Goal: Check status: Check status

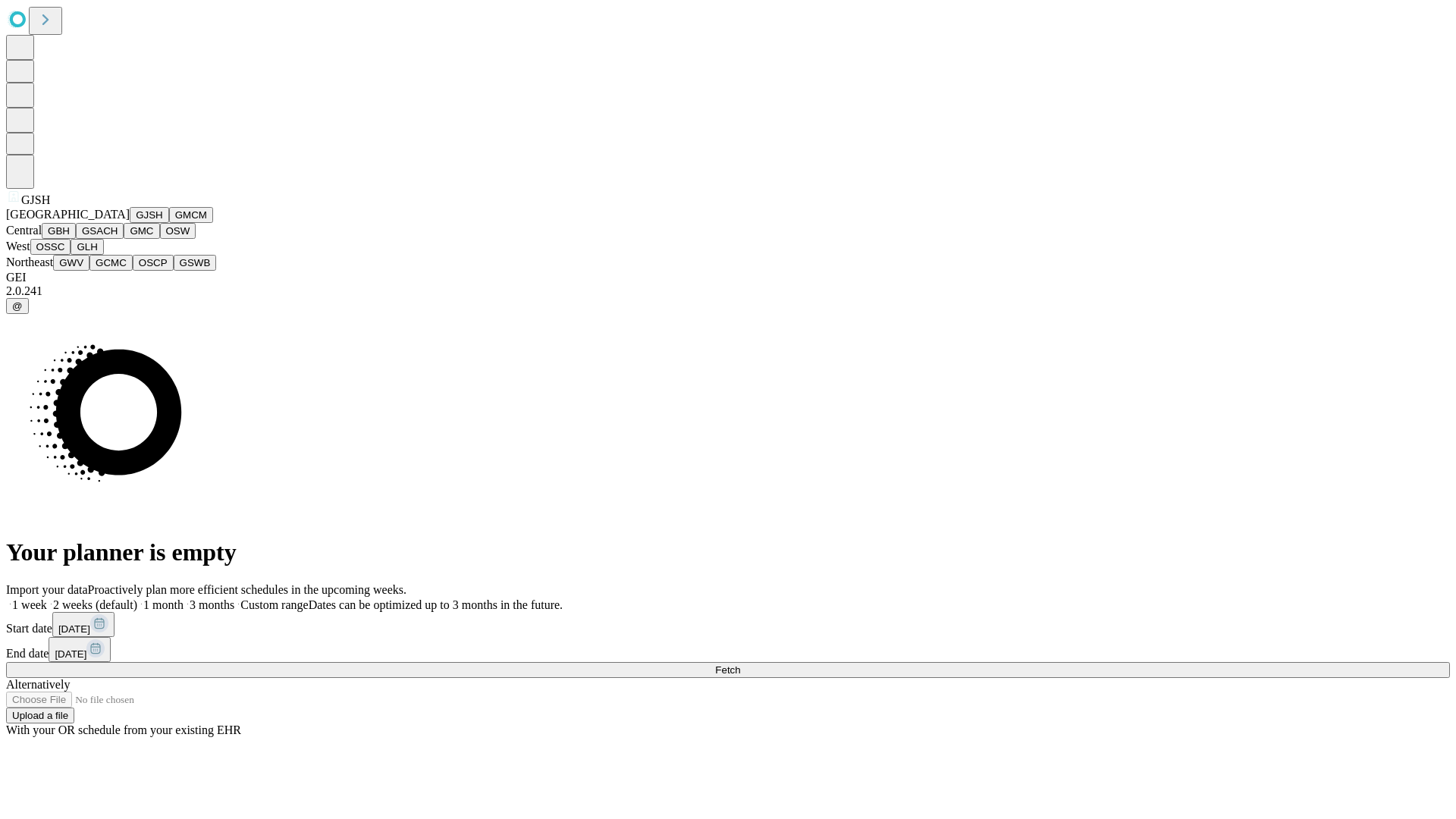
click at [130, 223] on button "GJSH" at bounding box center [150, 215] width 40 height 16
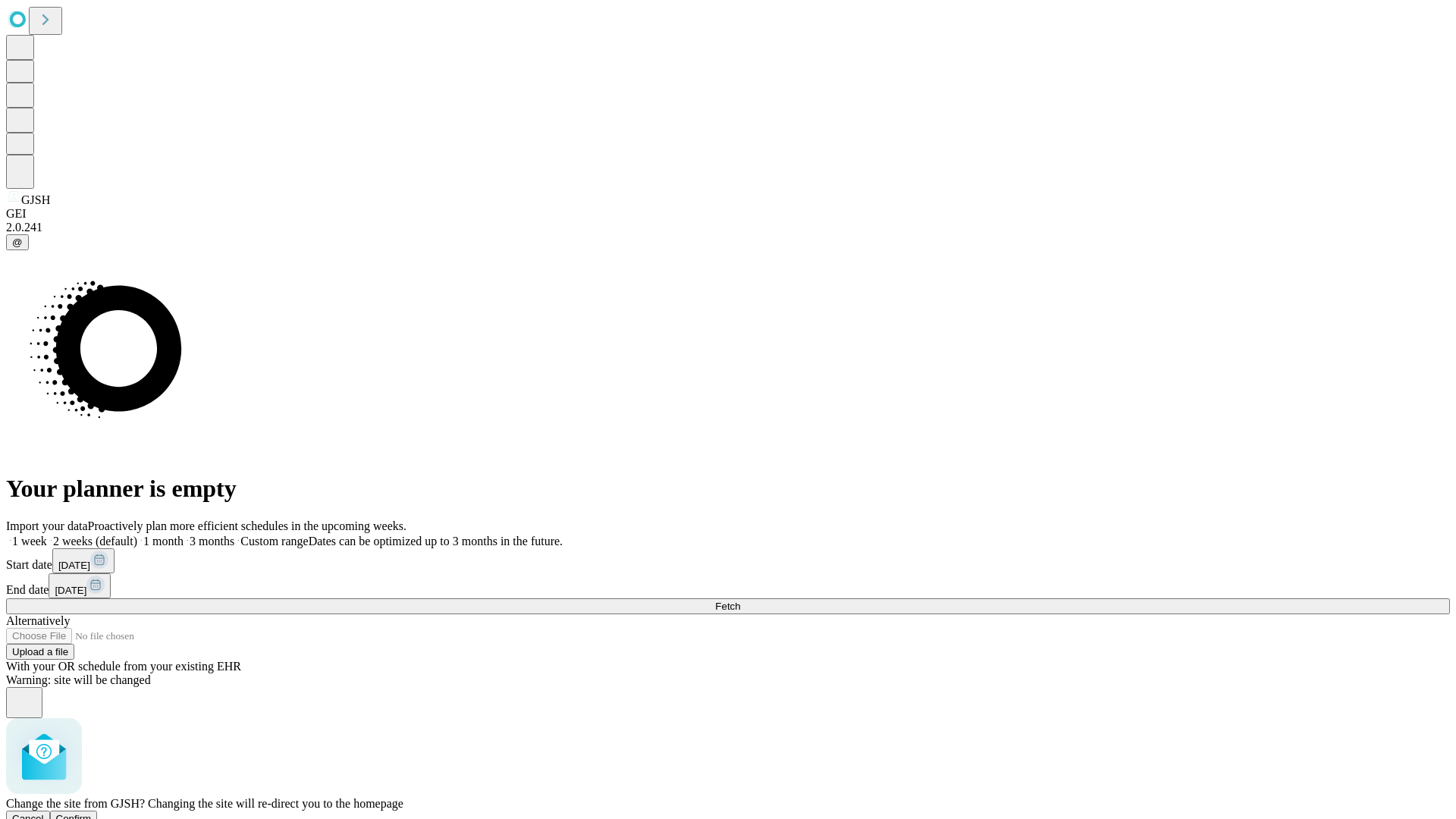
click at [92, 813] on span "Confirm" at bounding box center [73, 818] width 36 height 11
click at [47, 535] on label "1 week" at bounding box center [27, 541] width 41 height 13
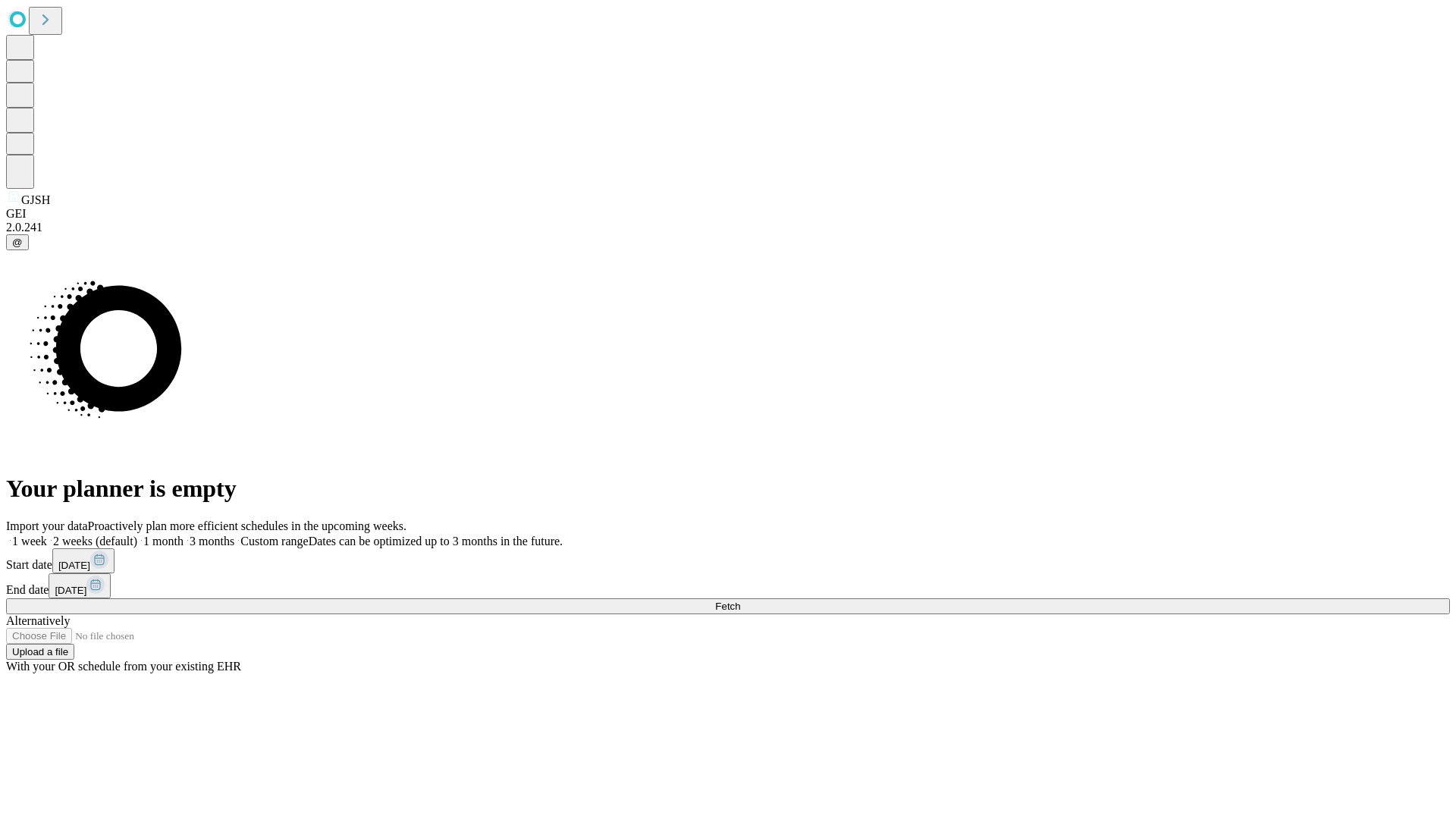
click at [741, 600] on span "Fetch" at bounding box center [728, 606] width 25 height 11
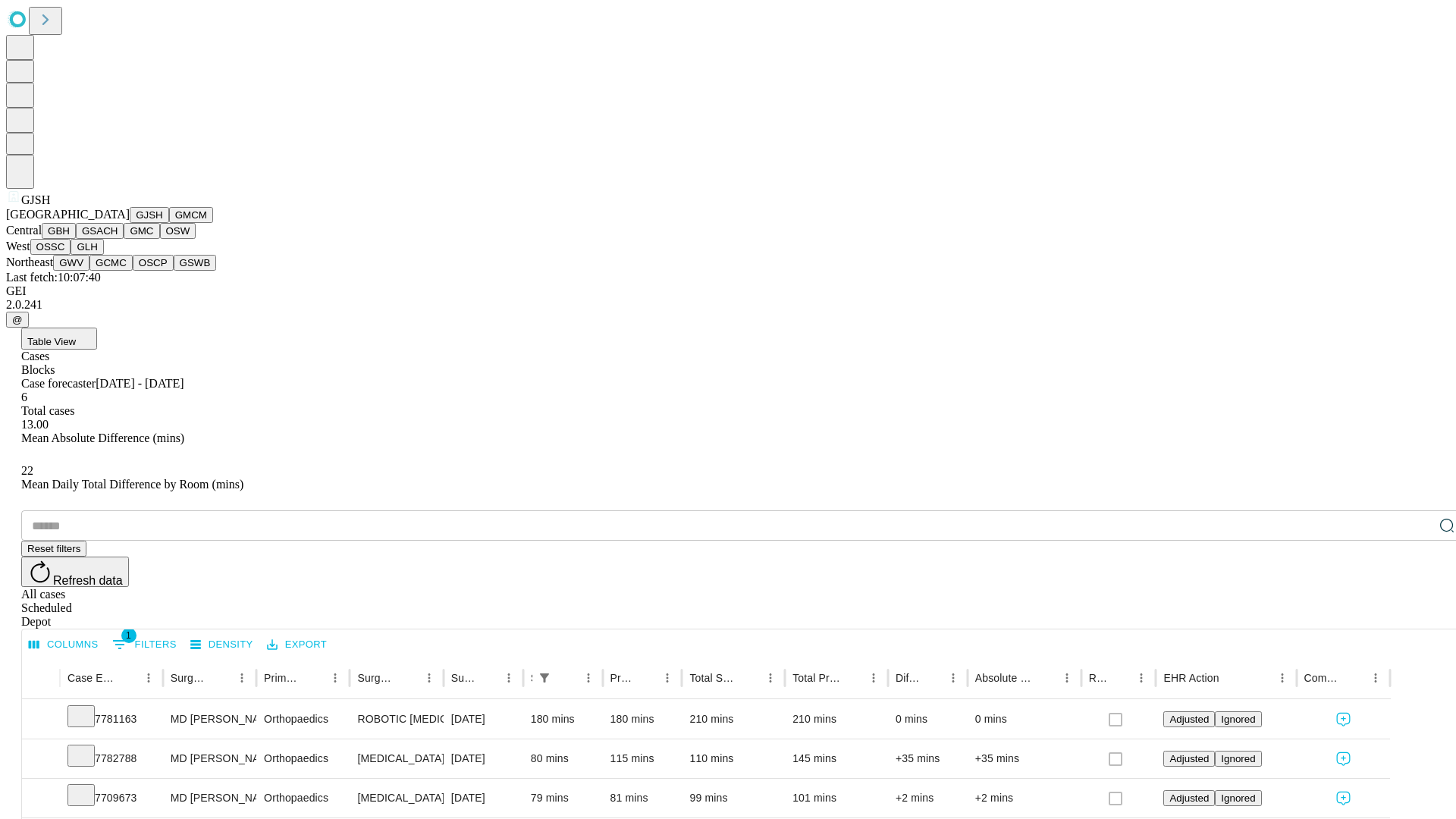
click at [169, 223] on button "GMCM" at bounding box center [191, 215] width 44 height 16
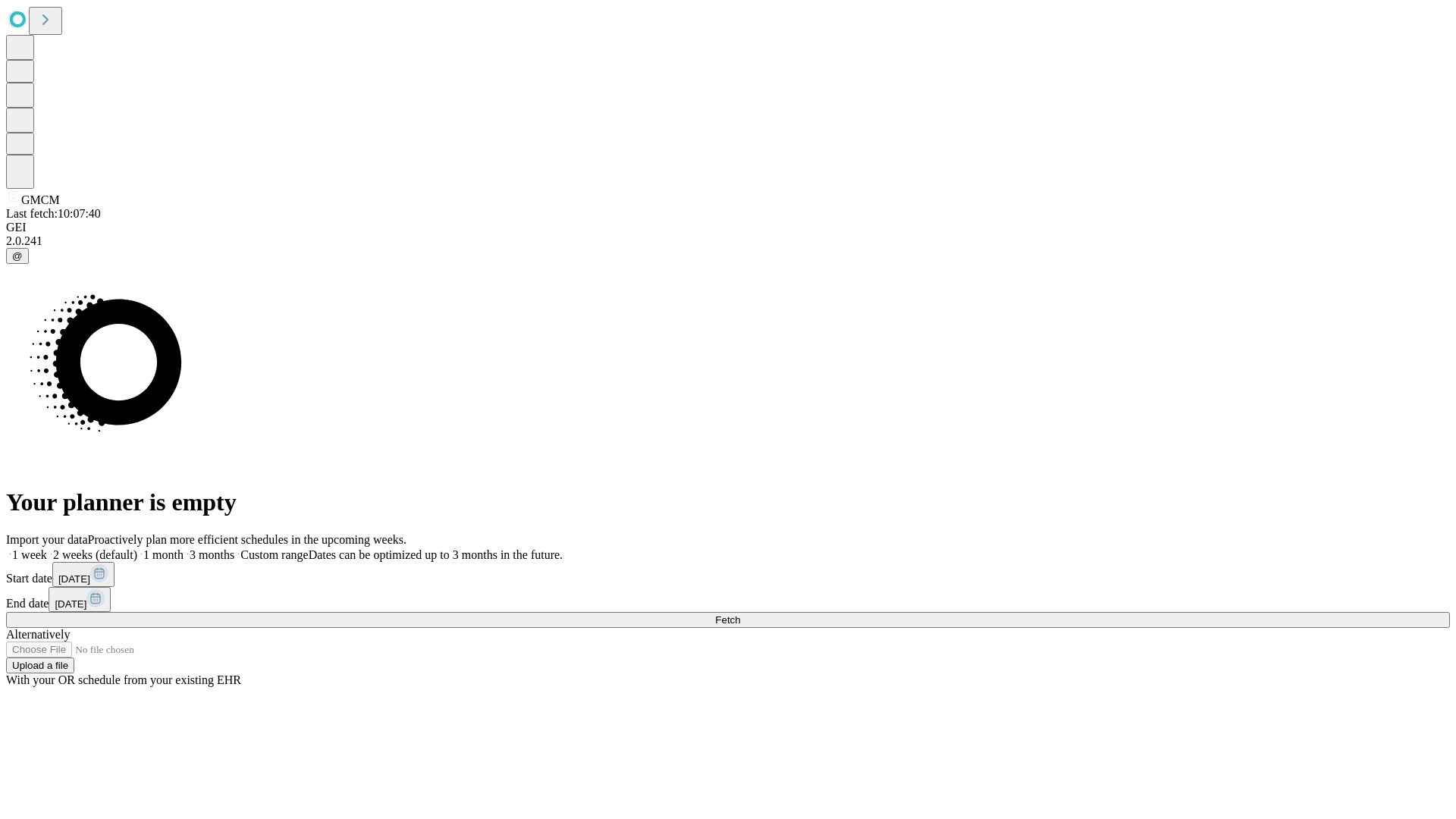
click at [47, 548] on label "1 week" at bounding box center [27, 554] width 41 height 13
click at [741, 614] on span "Fetch" at bounding box center [728, 619] width 25 height 11
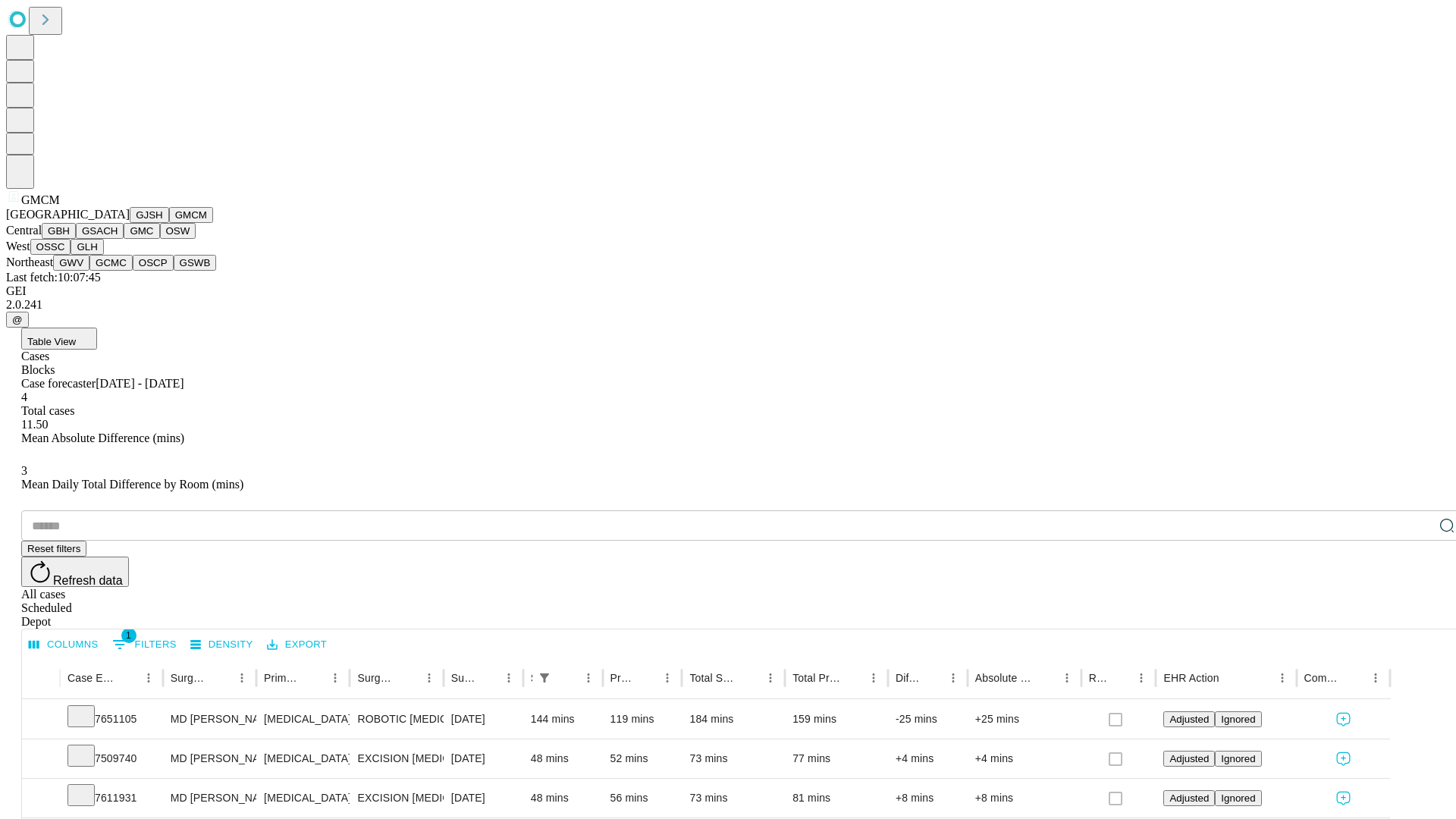
click at [76, 239] on button "GBH" at bounding box center [59, 230] width 34 height 16
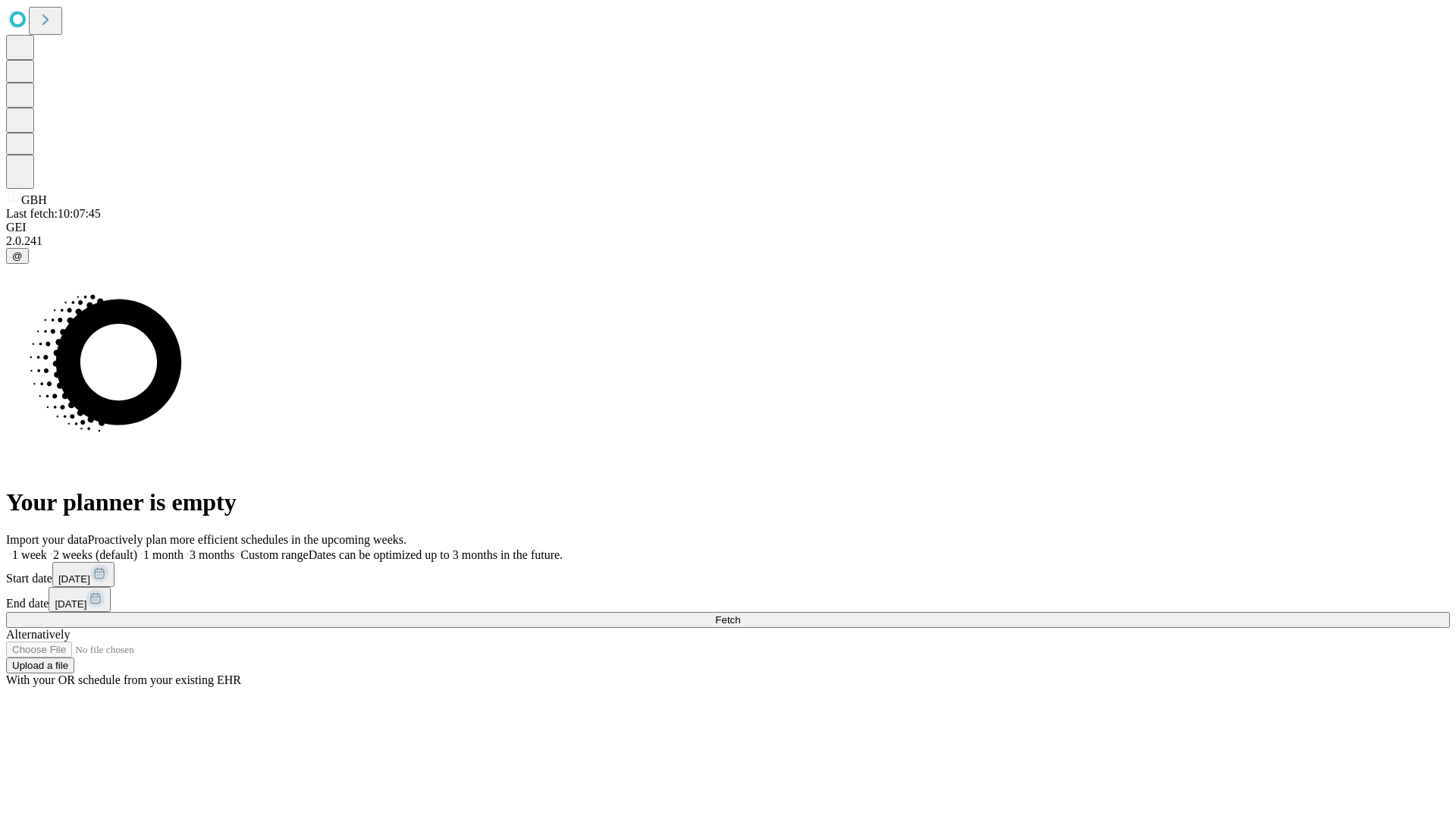
click at [47, 548] on label "1 week" at bounding box center [27, 554] width 41 height 13
click at [741, 614] on span "Fetch" at bounding box center [728, 619] width 25 height 11
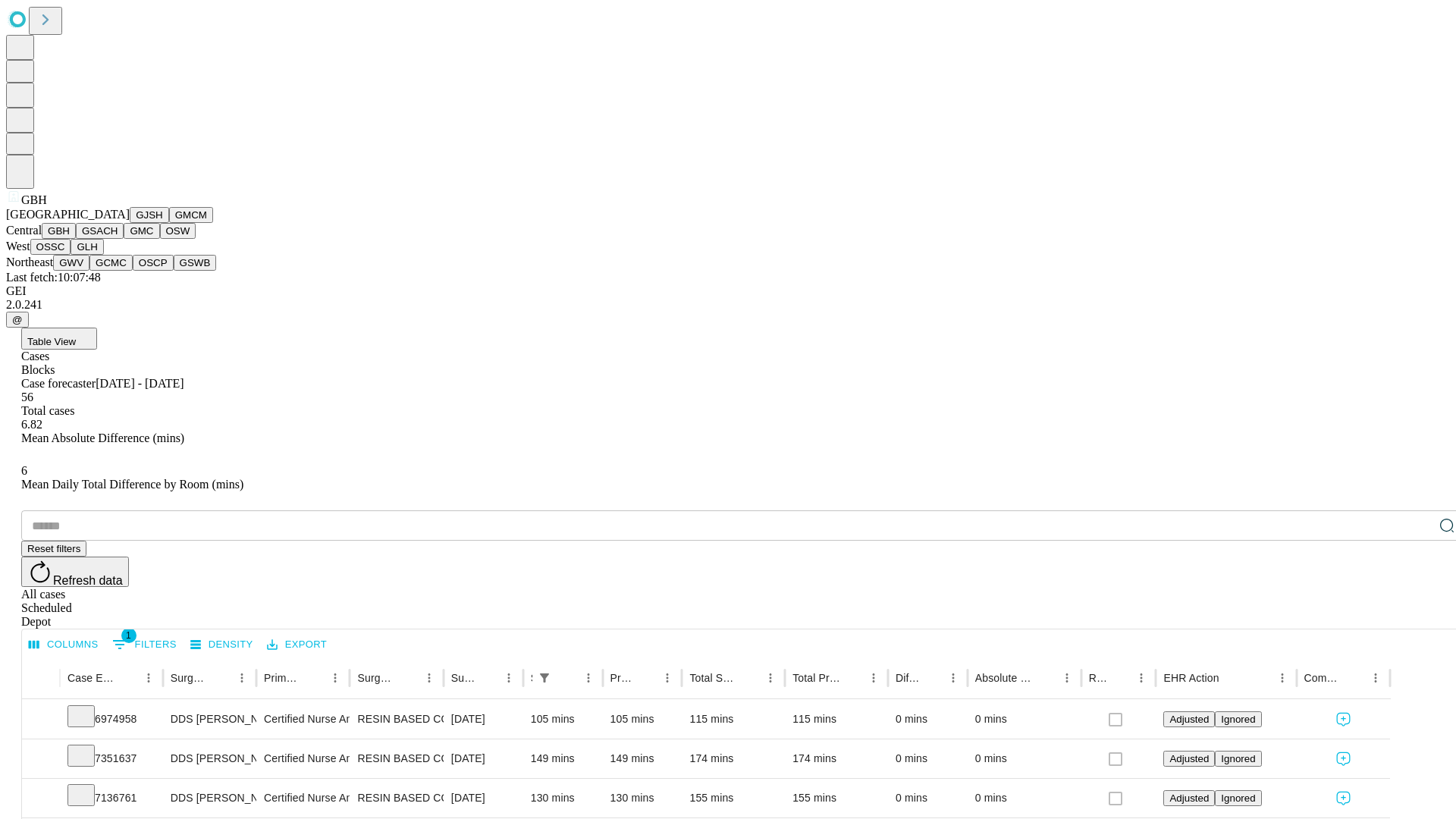
click at [118, 239] on button "GSACH" at bounding box center [99, 230] width 47 height 16
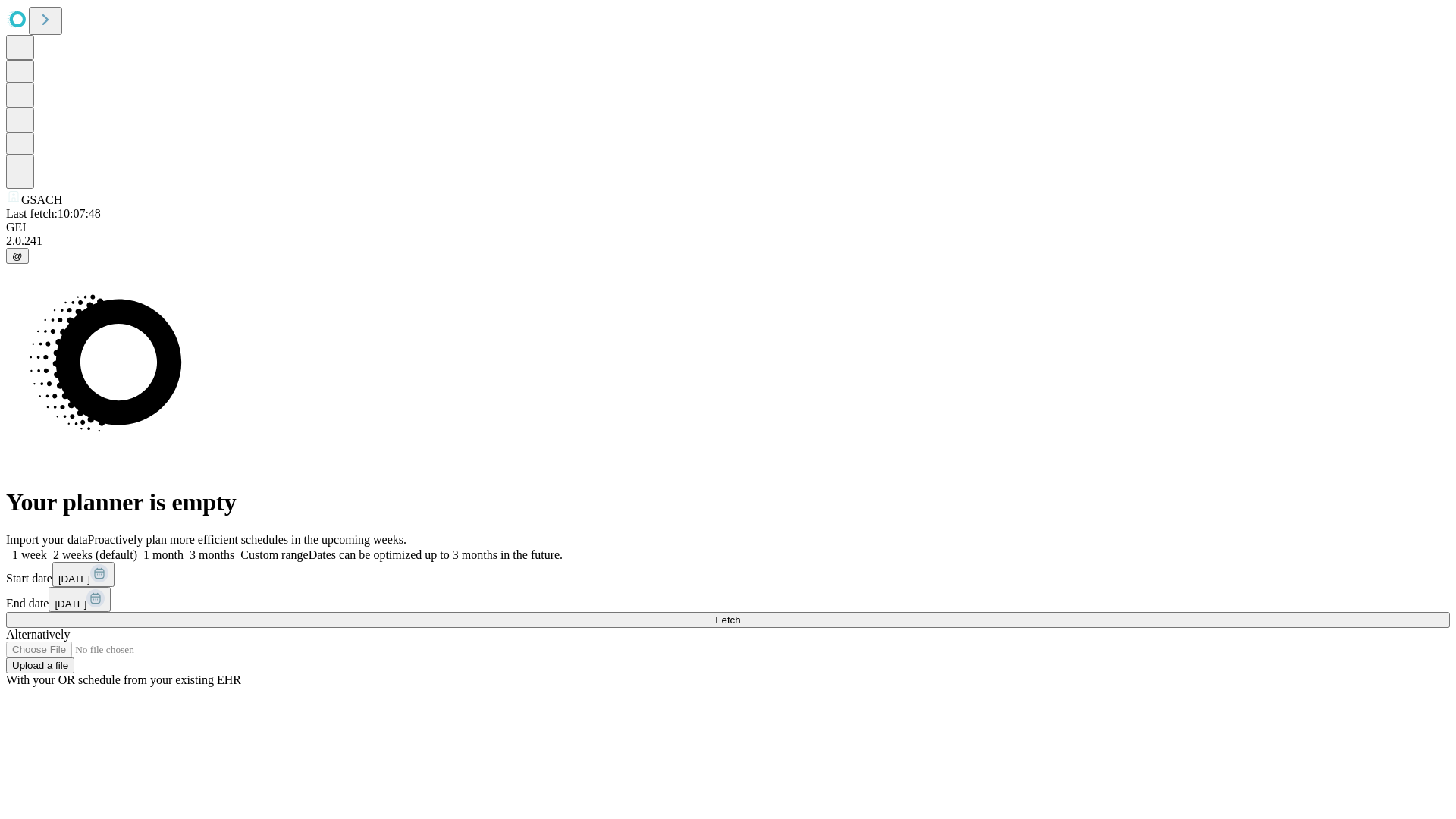
click at [47, 548] on label "1 week" at bounding box center [27, 554] width 41 height 13
click at [741, 614] on span "Fetch" at bounding box center [728, 619] width 25 height 11
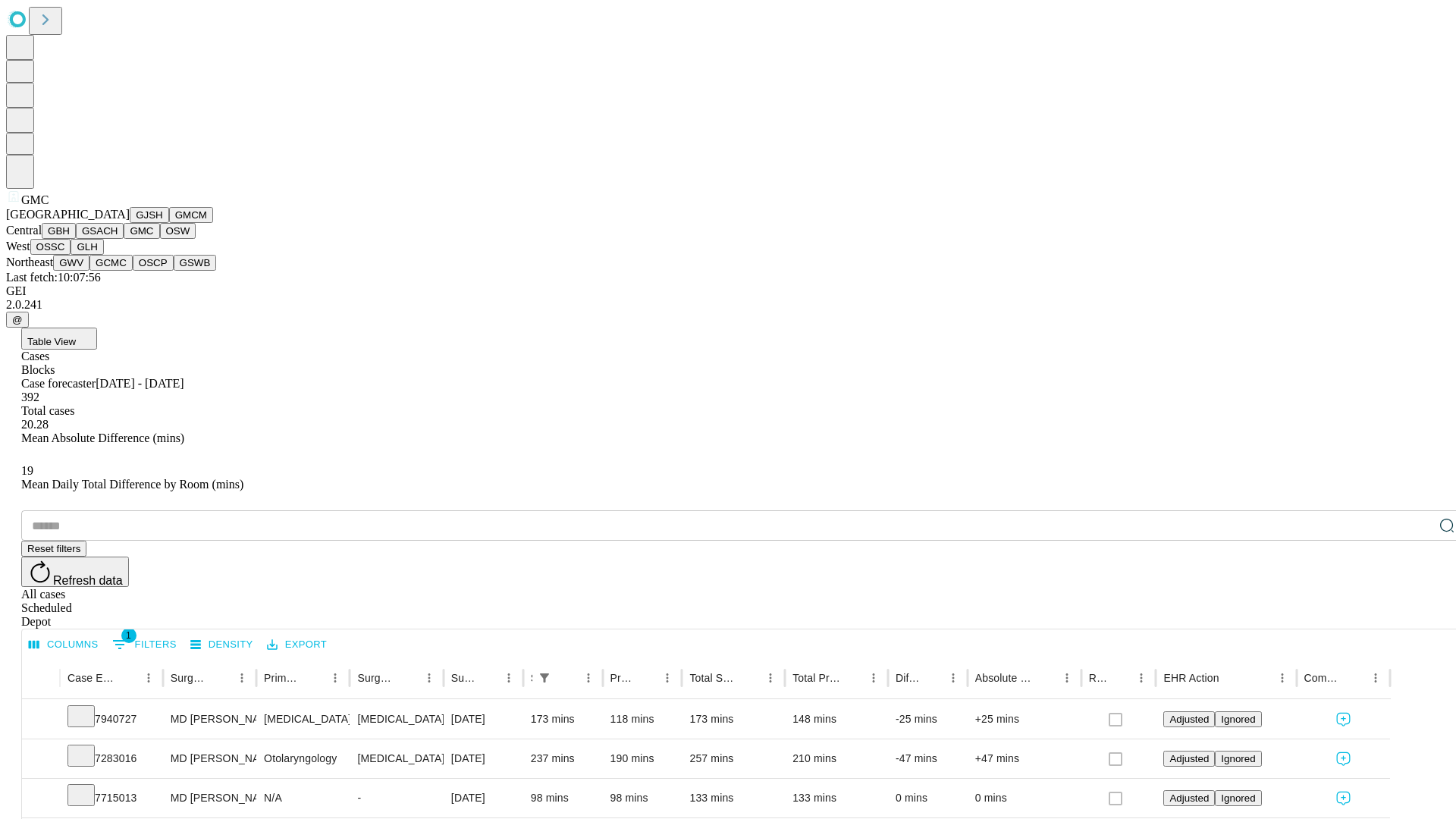
click at [160, 239] on button "OSW" at bounding box center [178, 230] width 37 height 16
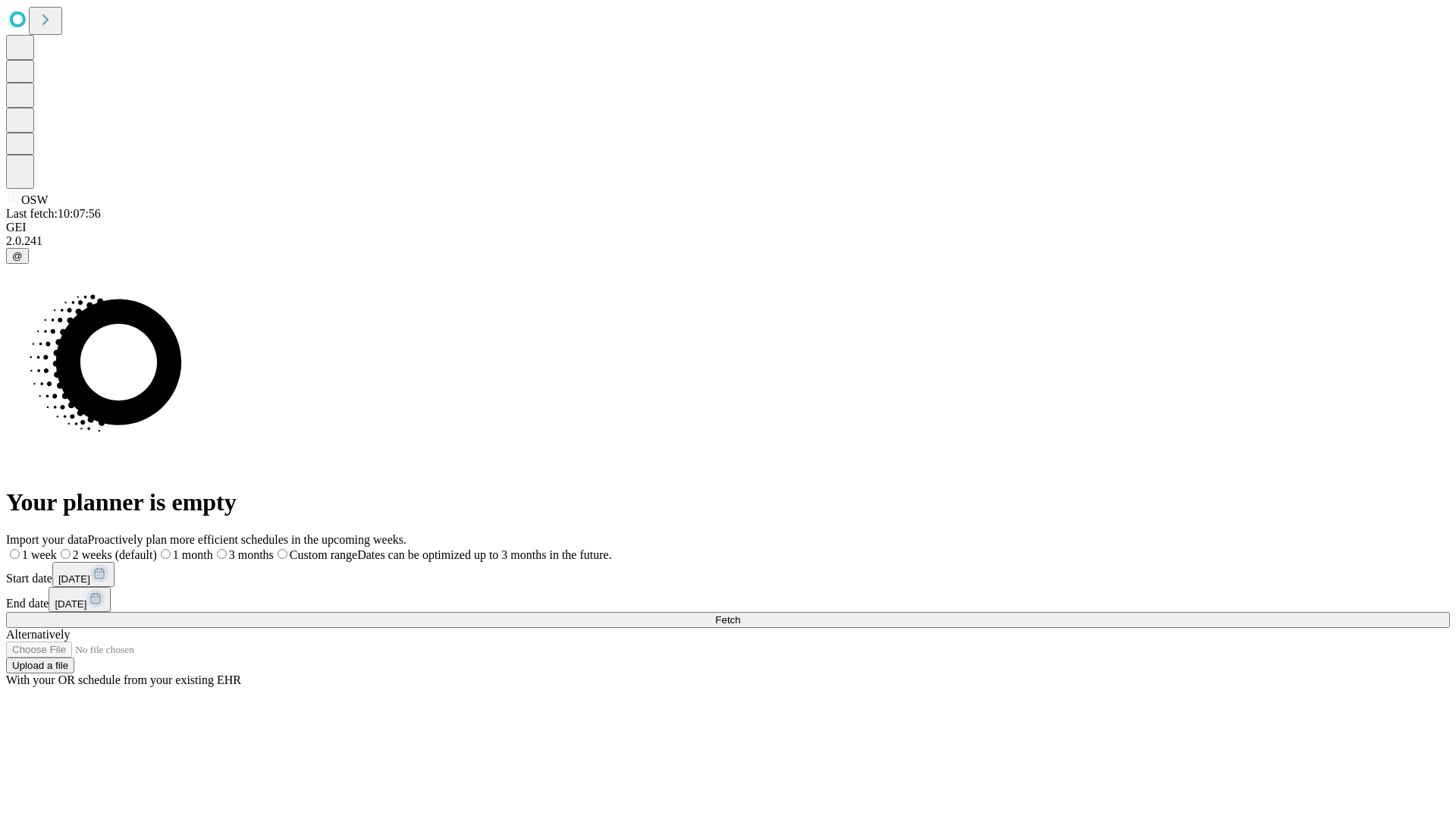
click at [741, 614] on span "Fetch" at bounding box center [728, 619] width 25 height 11
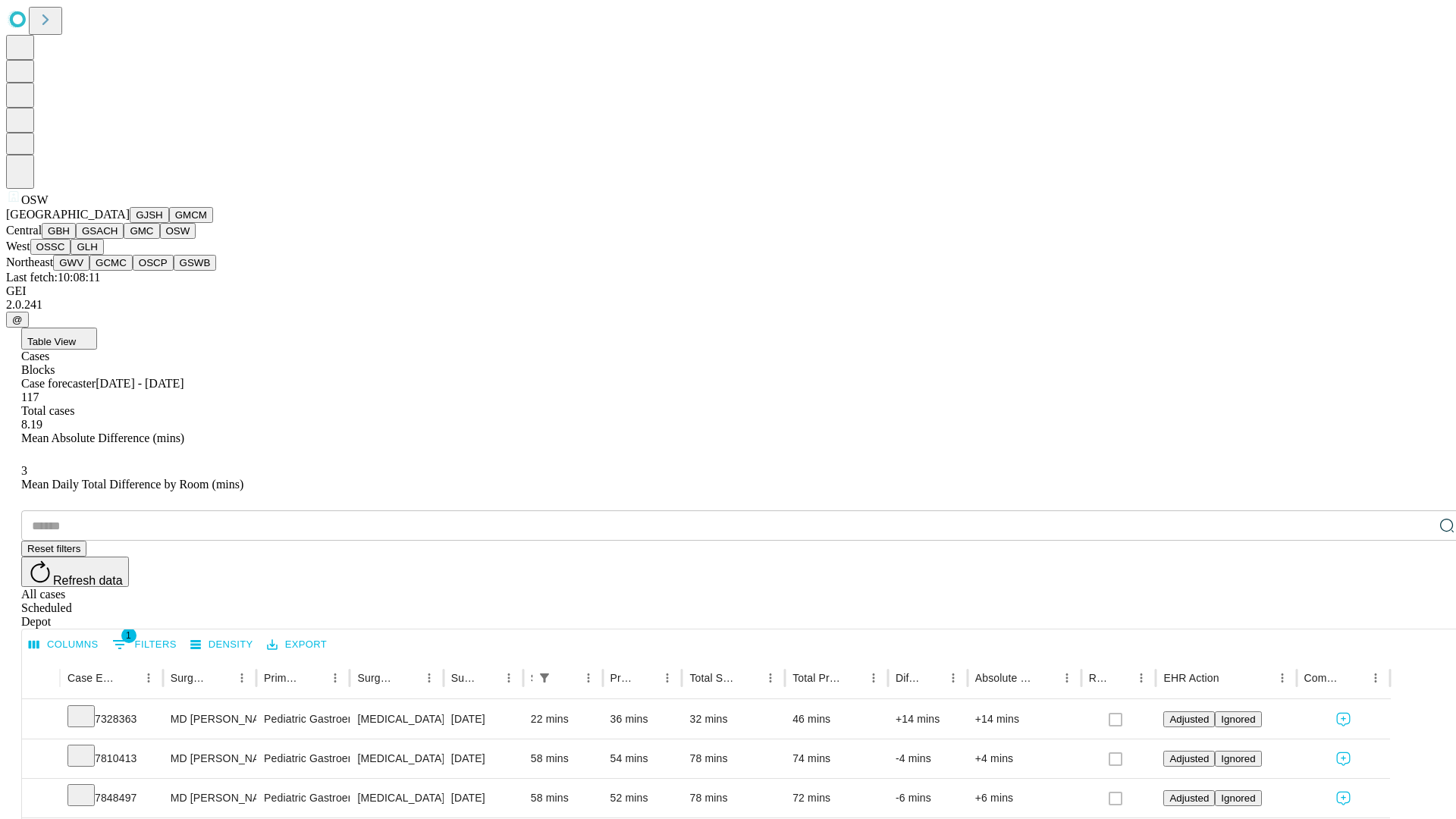
click at [71, 255] on button "OSSC" at bounding box center [51, 246] width 41 height 16
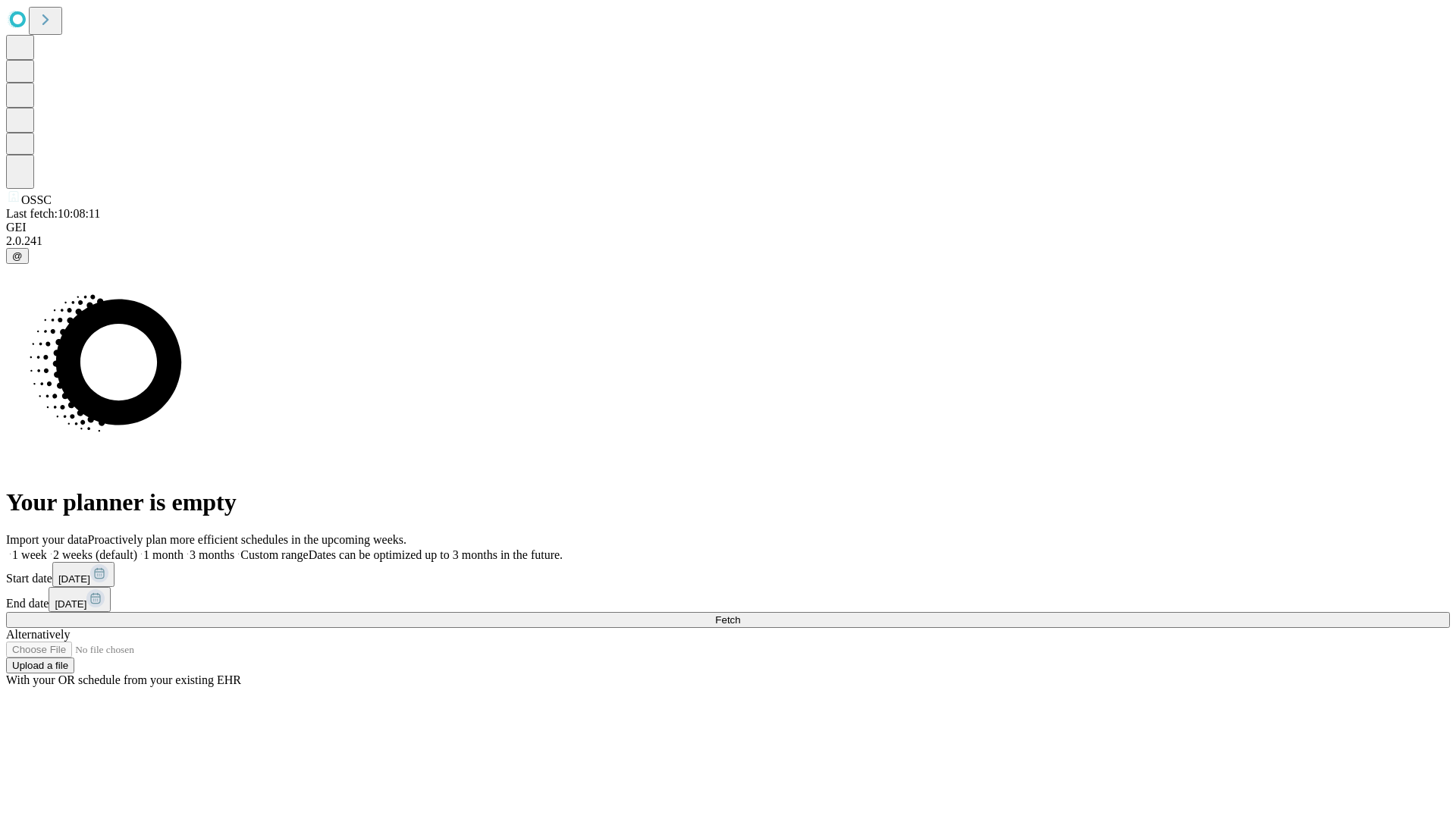
click at [741, 614] on span "Fetch" at bounding box center [728, 619] width 25 height 11
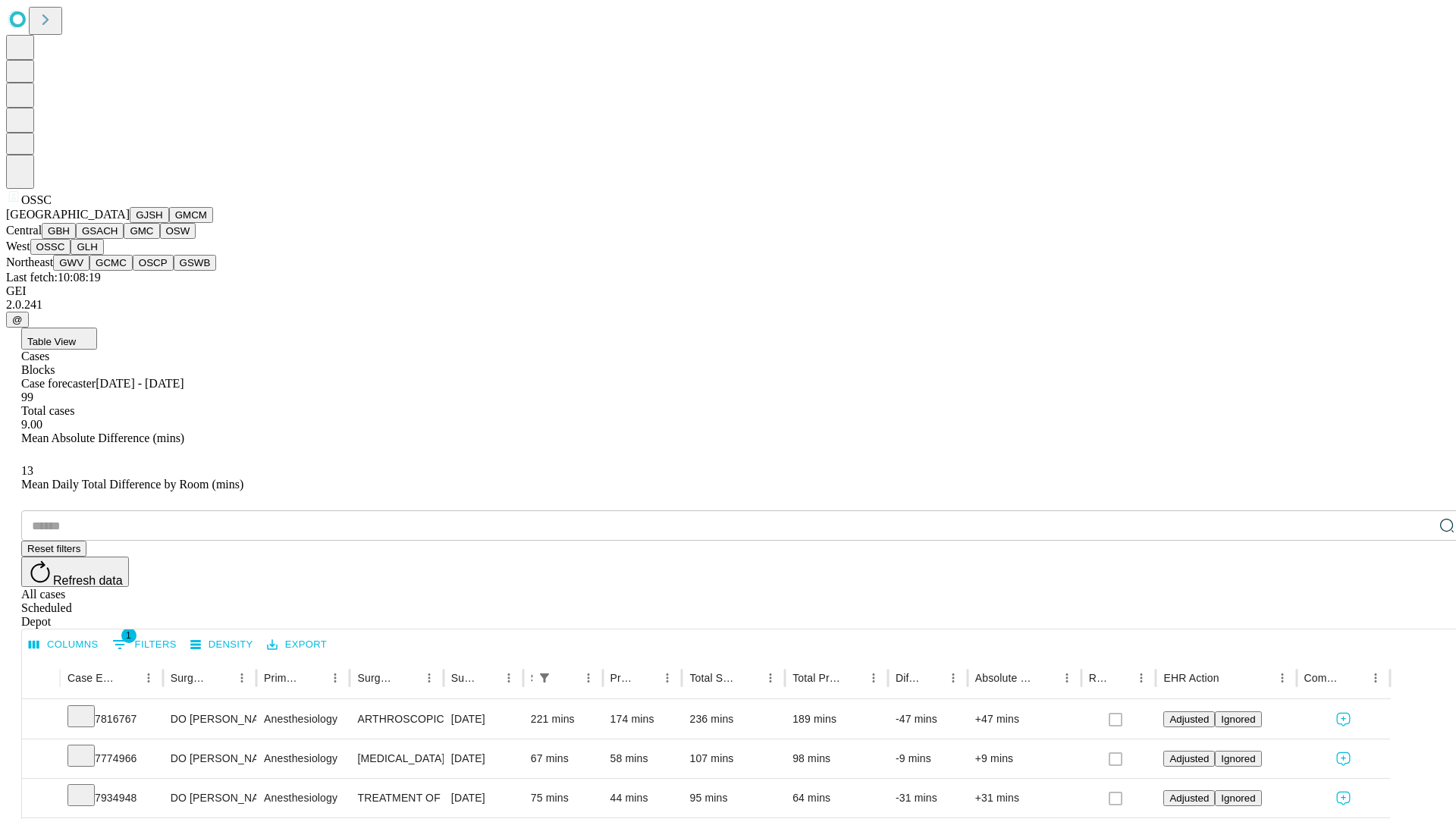
click at [103, 255] on button "GLH" at bounding box center [86, 246] width 33 height 16
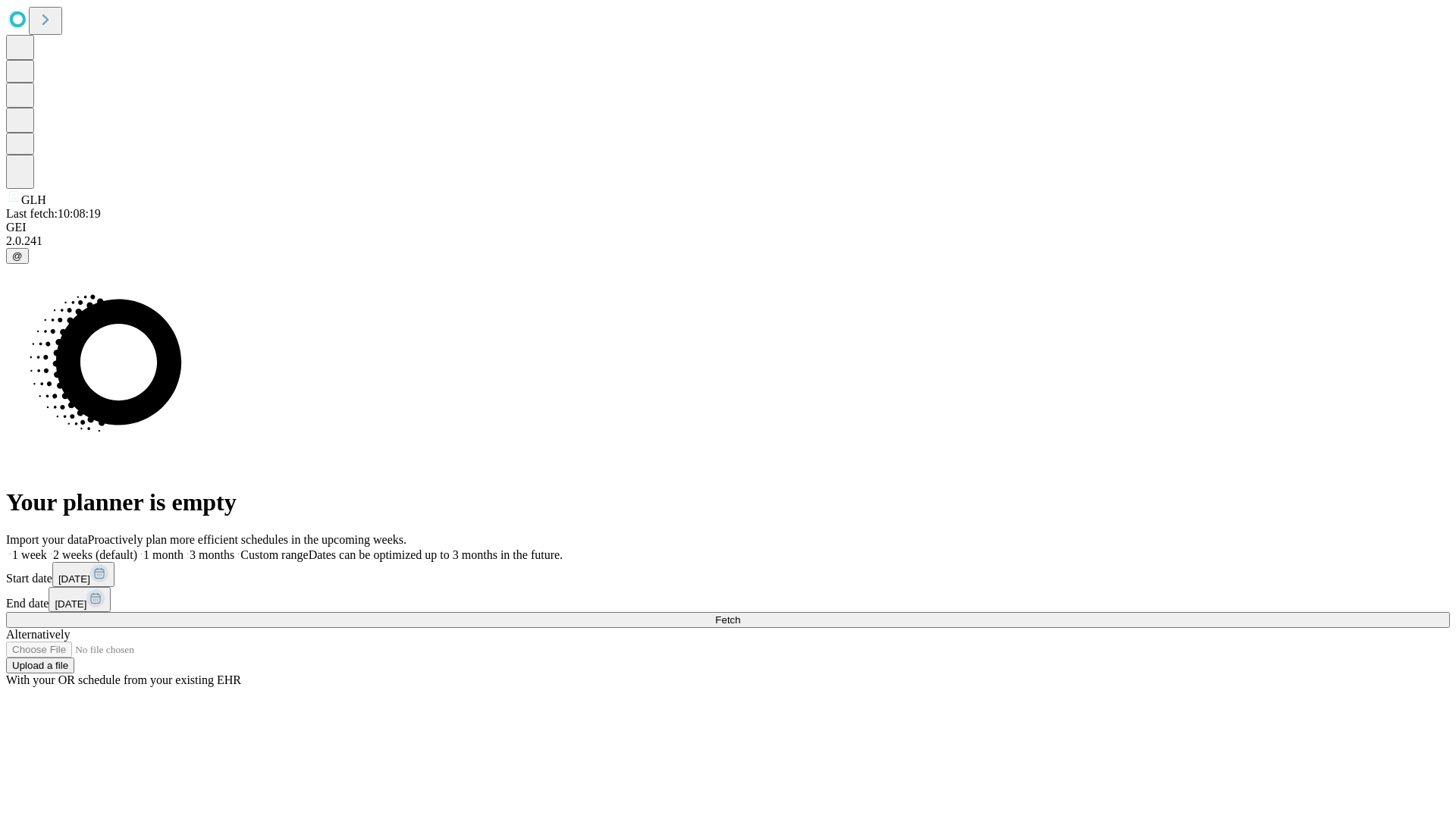
click at [47, 548] on label "1 week" at bounding box center [27, 554] width 41 height 13
click at [741, 614] on span "Fetch" at bounding box center [728, 619] width 25 height 11
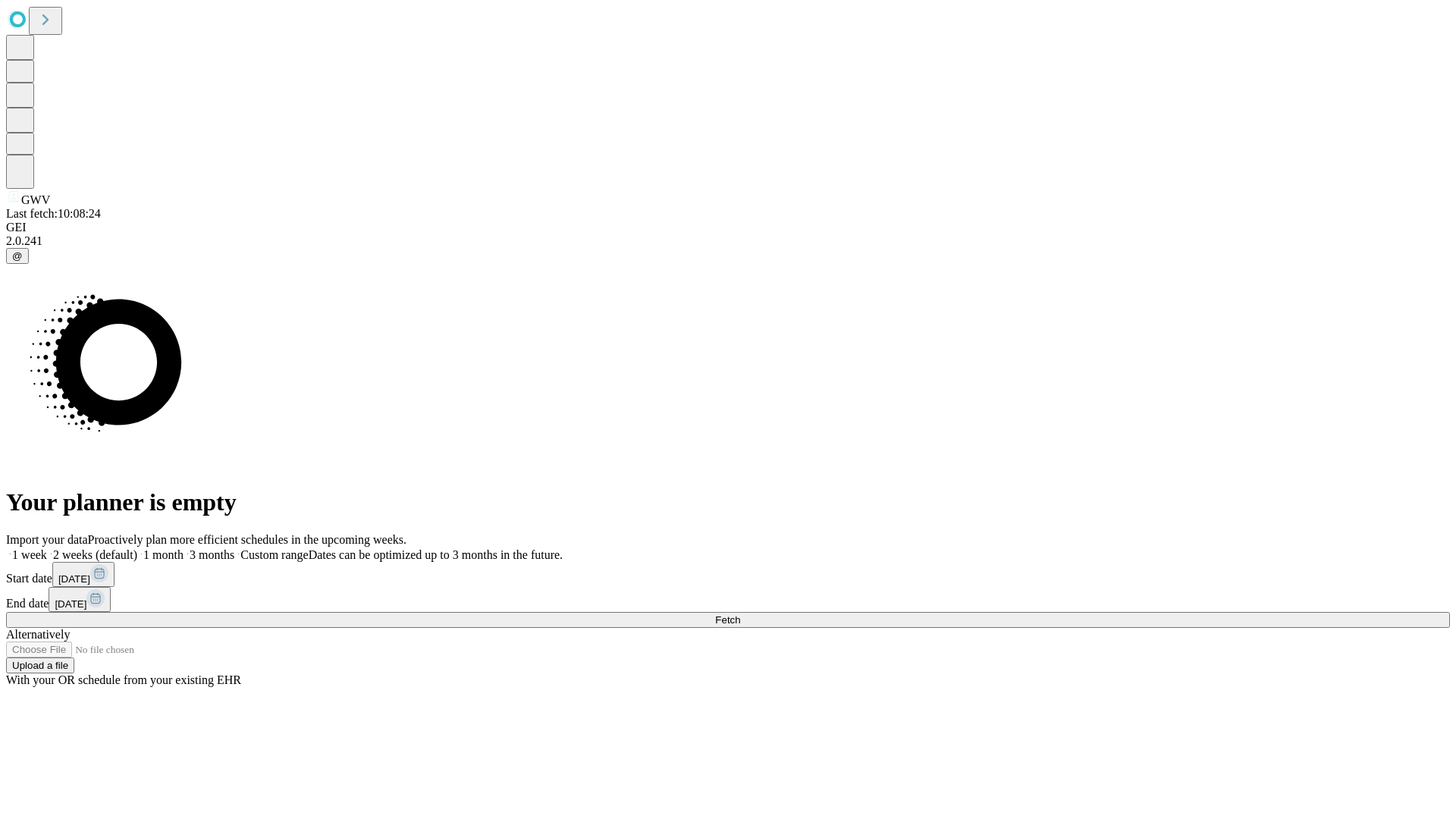
click at [47, 548] on label "1 week" at bounding box center [27, 554] width 41 height 13
click at [741, 614] on span "Fetch" at bounding box center [728, 619] width 25 height 11
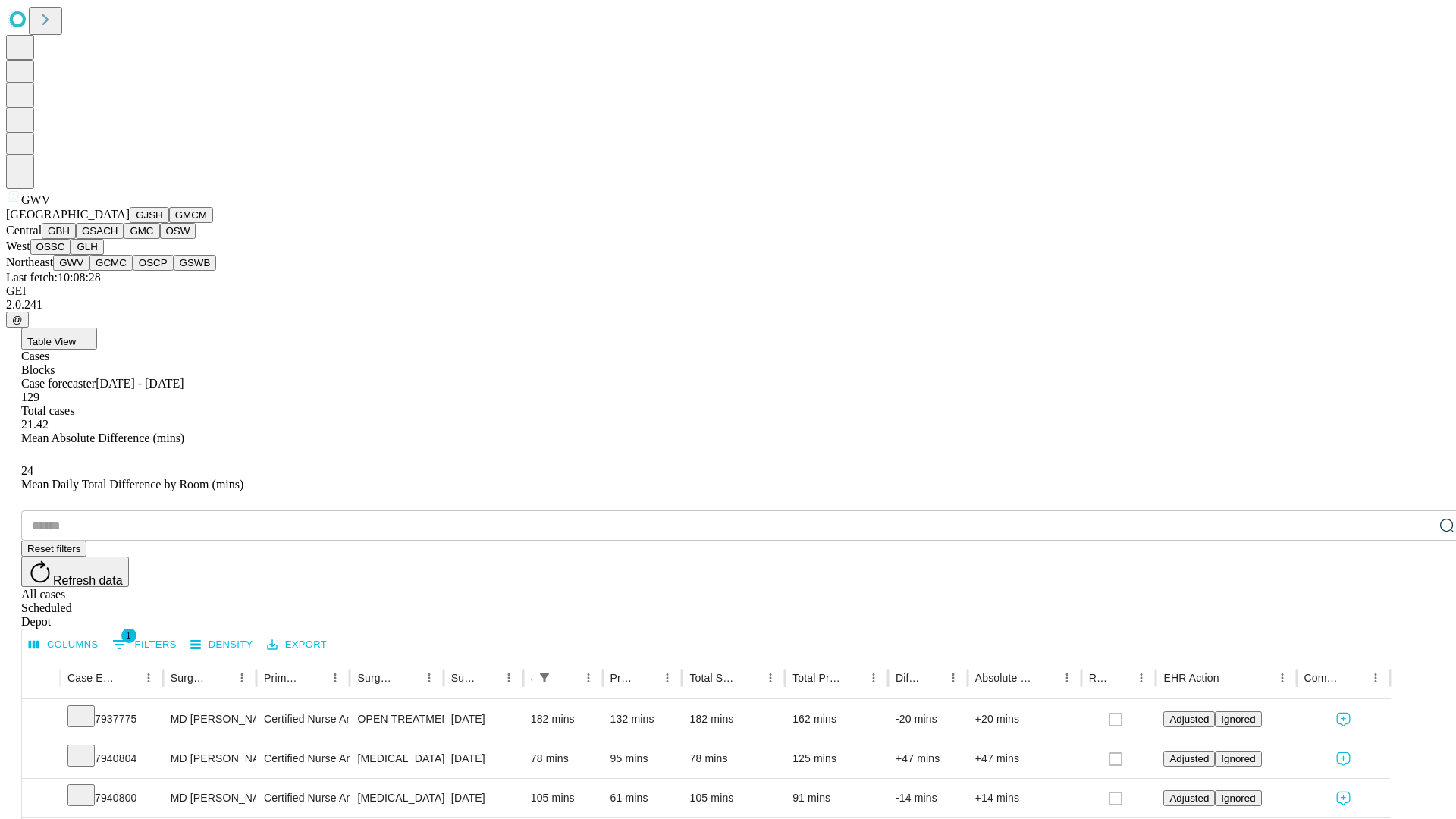
click at [118, 271] on button "GCMC" at bounding box center [111, 262] width 44 height 16
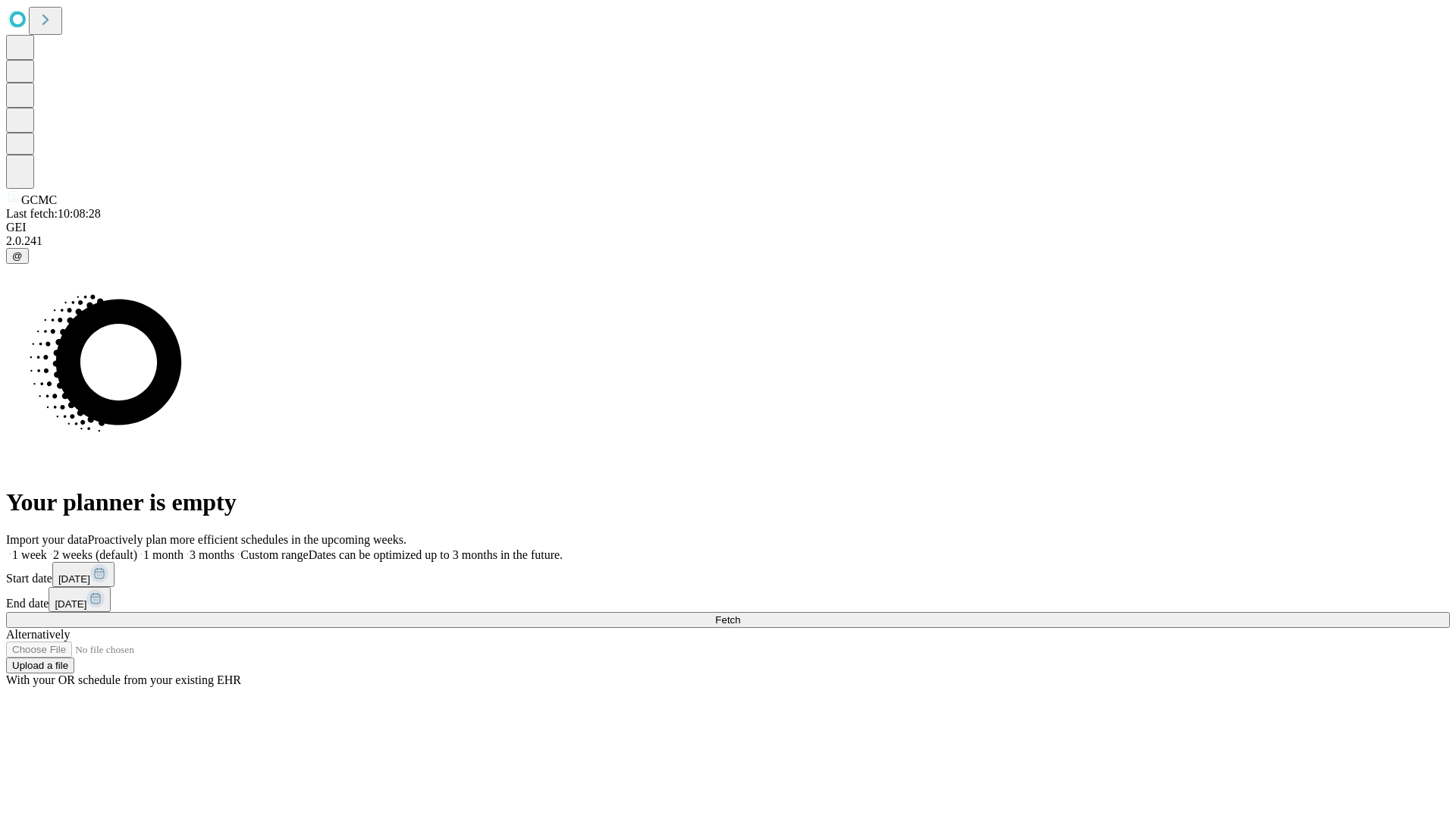
click at [47, 548] on label "1 week" at bounding box center [27, 554] width 41 height 13
click at [741, 614] on span "Fetch" at bounding box center [728, 619] width 25 height 11
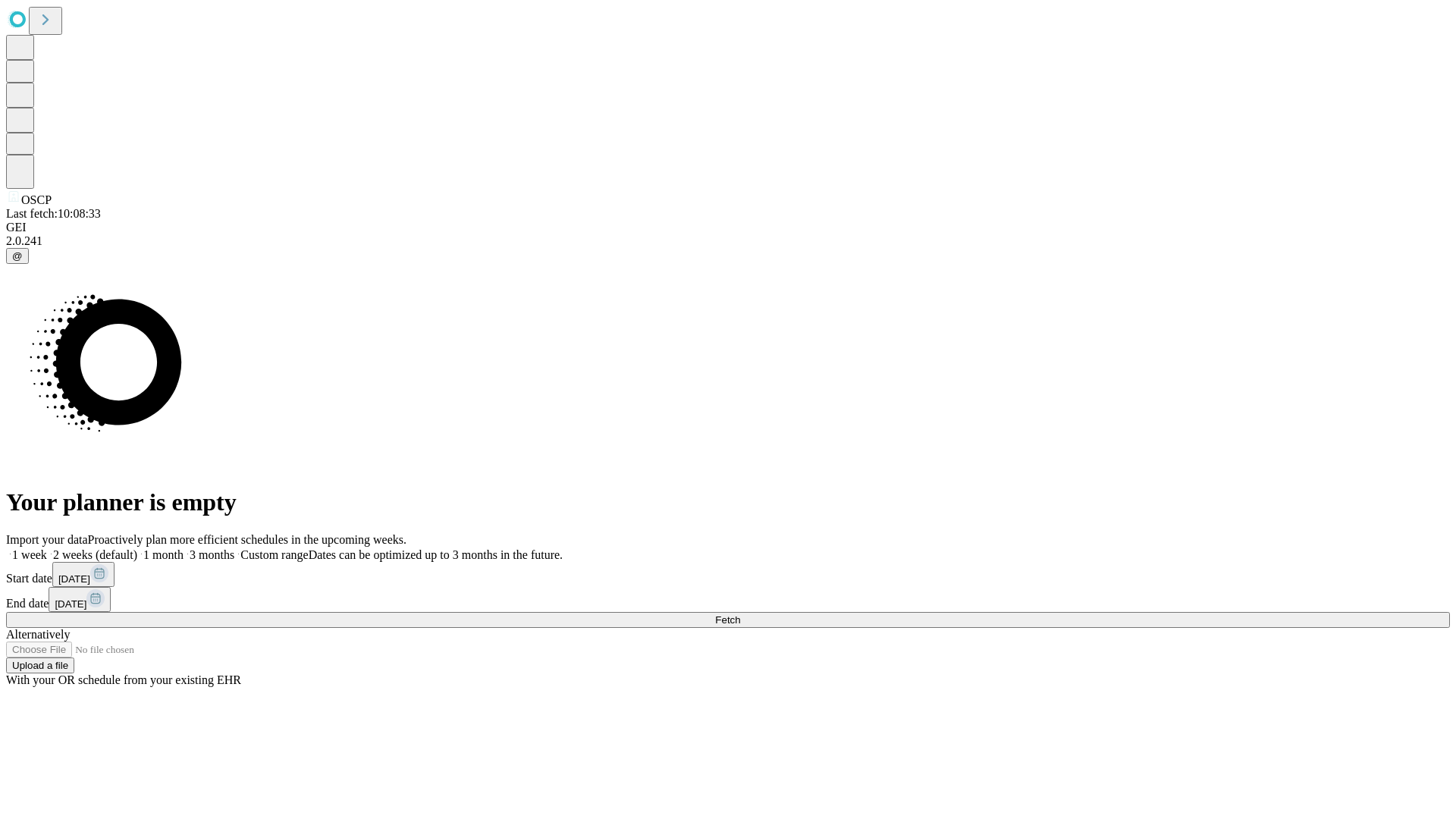
click at [741, 614] on span "Fetch" at bounding box center [728, 619] width 25 height 11
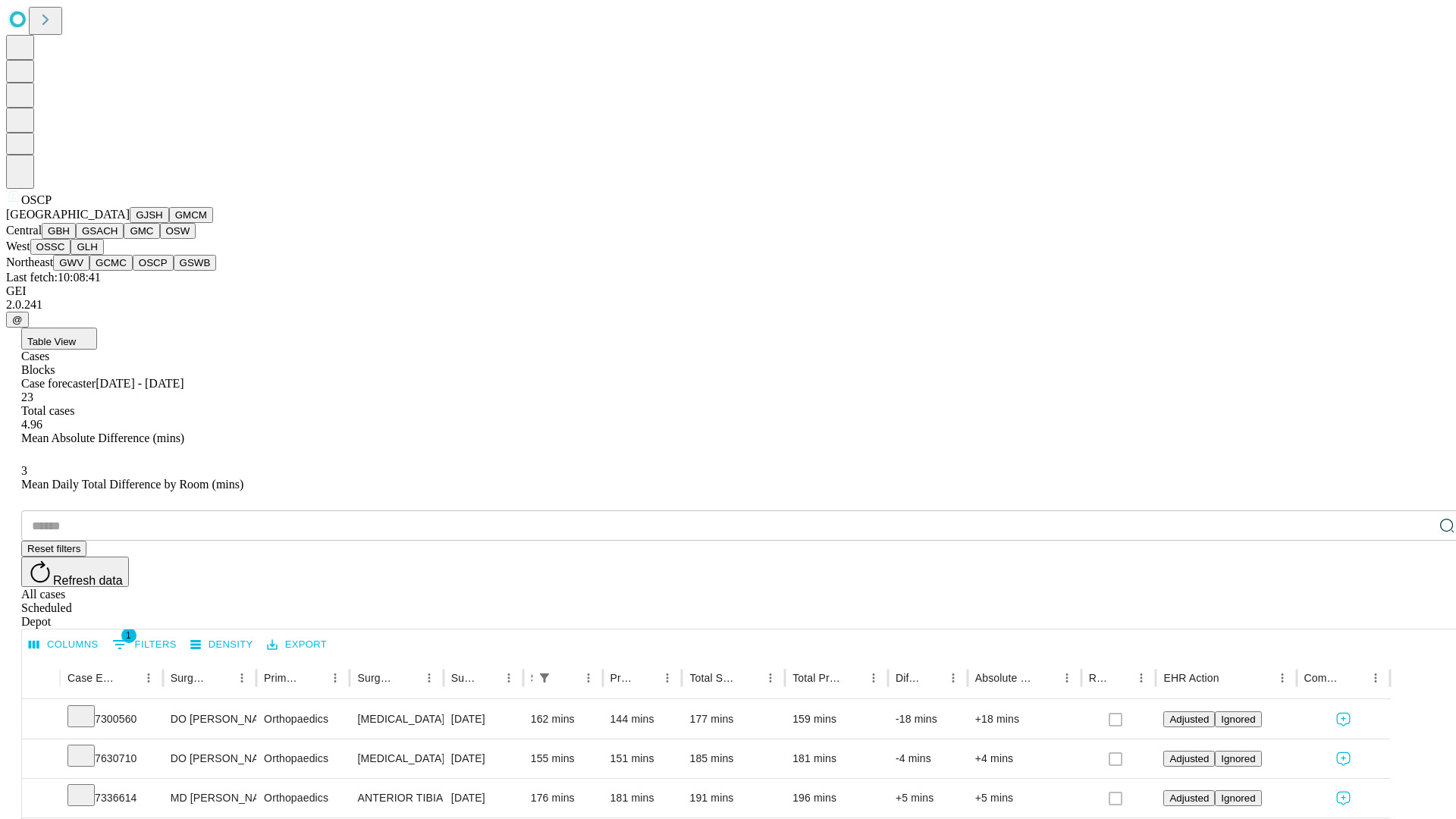
click at [174, 271] on button "GSWB" at bounding box center [195, 262] width 44 height 16
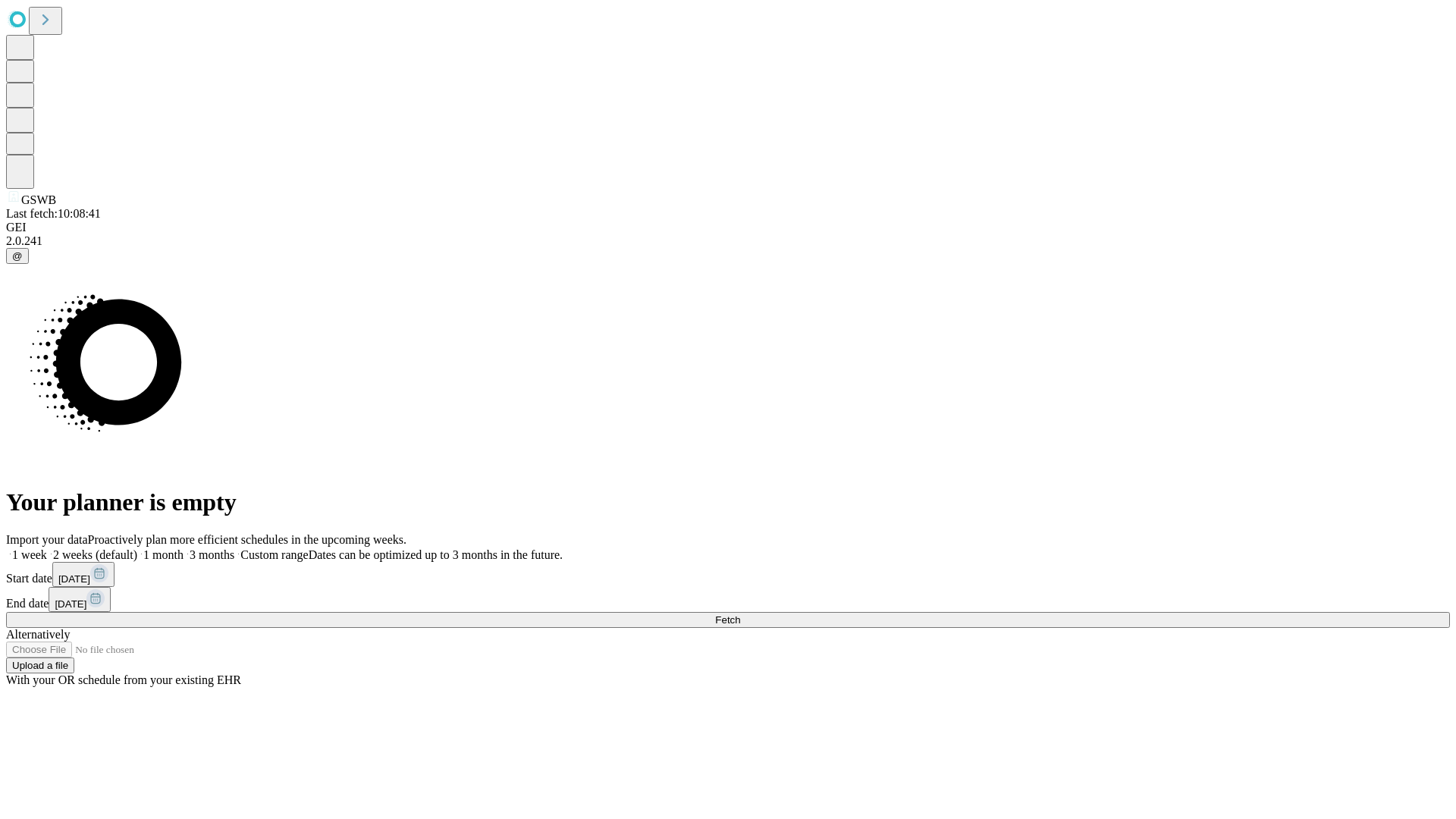
click at [47, 548] on label "1 week" at bounding box center [27, 554] width 41 height 13
click at [741, 614] on span "Fetch" at bounding box center [728, 619] width 25 height 11
